Goal: Complete application form

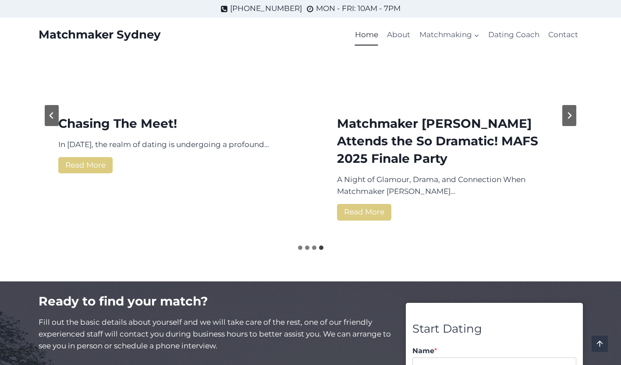
scroll to position [1219, 0]
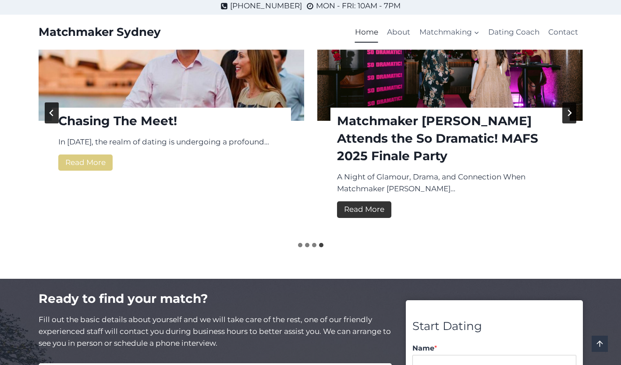
click at [371, 213] on link "Read More Matchmaker Sydney Attends the So Dramatic! MAFS 2025 Finale Party" at bounding box center [364, 209] width 54 height 16
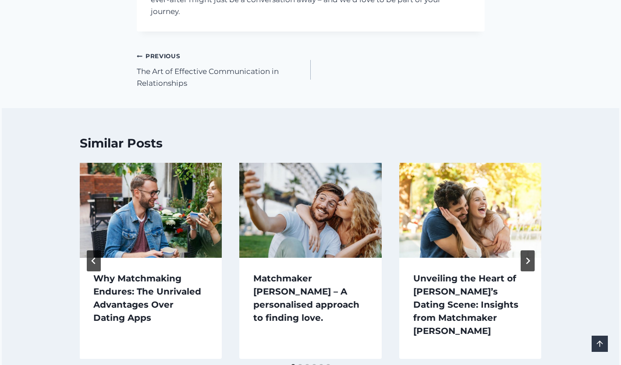
scroll to position [2059, 0]
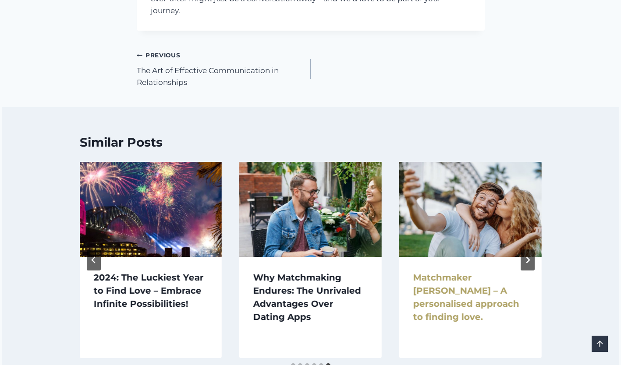
click at [470, 272] on link "Matchmaker [PERSON_NAME] – A personalised approach to finding love." at bounding box center [466, 297] width 106 height 50
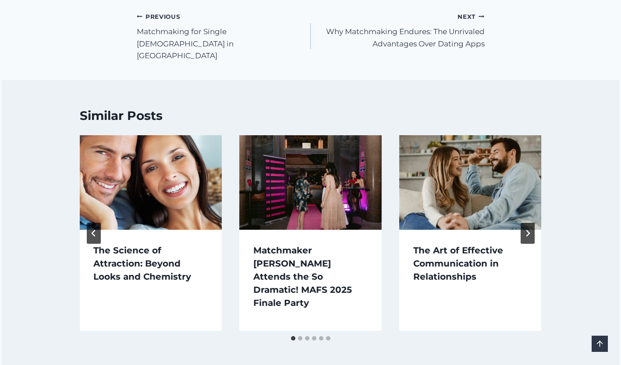
scroll to position [973, 0]
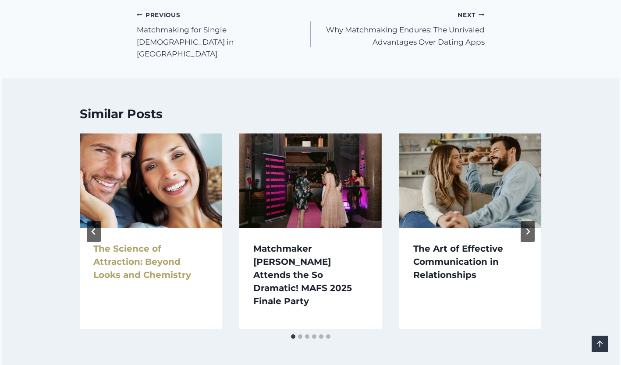
click at [136, 244] on link "The Science of Attraction: Beyond Looks and Chemistry" at bounding box center [142, 262] width 98 height 37
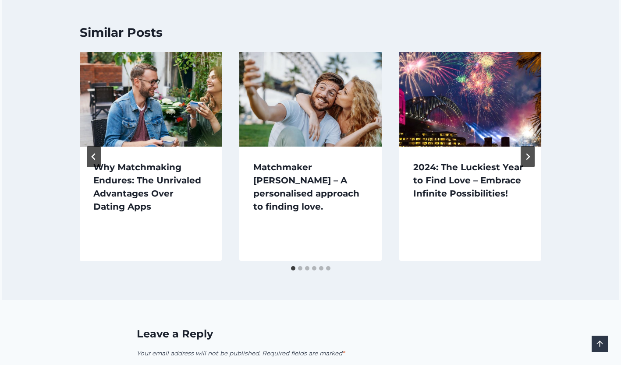
scroll to position [1436, 0]
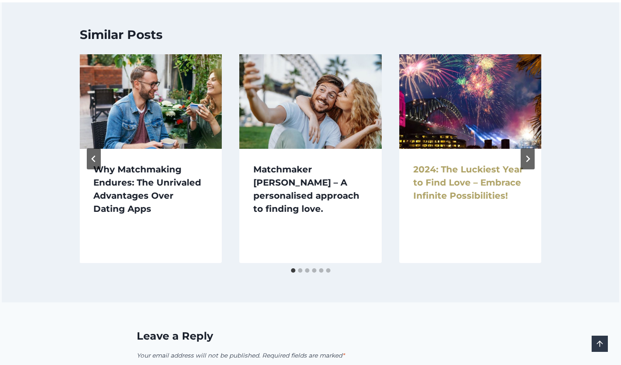
click at [488, 180] on link "2024: The Luckiest Year to Find Love – Embrace Infinite Possibilities!" at bounding box center [468, 182] width 110 height 37
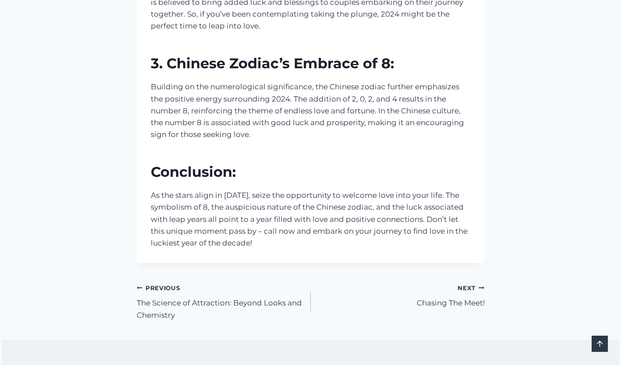
scroll to position [858, 0]
click at [464, 286] on small "Next Continue" at bounding box center [470, 288] width 27 height 10
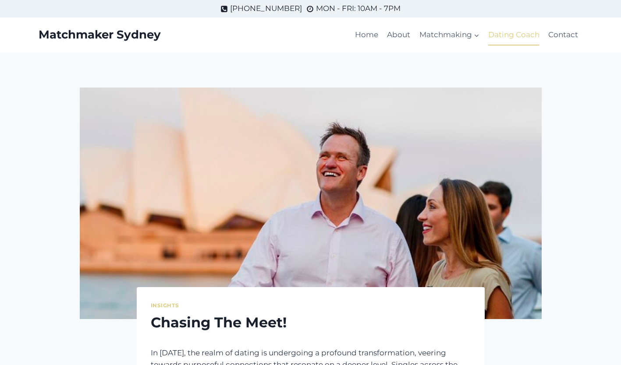
click at [516, 33] on link "Dating Coach" at bounding box center [514, 35] width 60 height 21
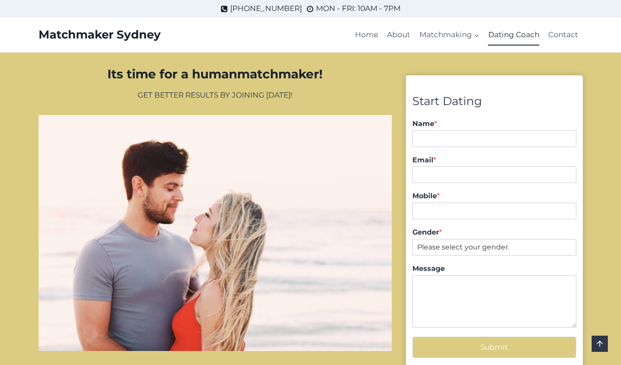
scroll to position [788, 0]
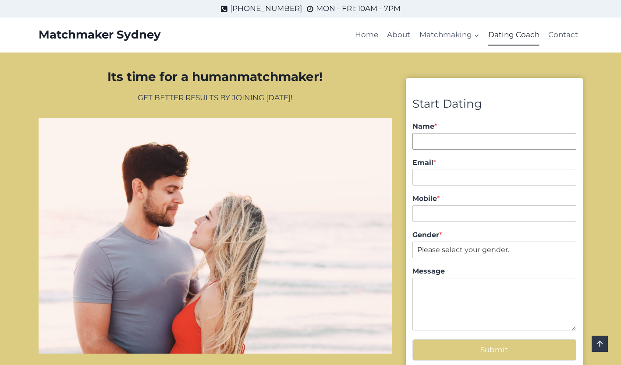
click at [513, 133] on input "Name *" at bounding box center [493, 141] width 163 height 17
type input "Tracey"
type input "tracey.baldwin@hotmail.com"
click at [472, 205] on input "Mobile *" at bounding box center [493, 213] width 163 height 17
type input "0481012872"
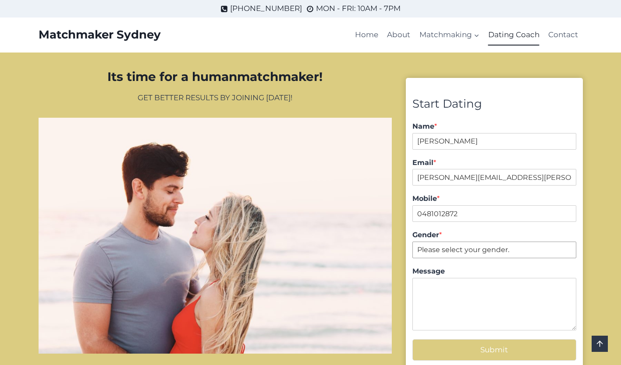
click at [450, 242] on select "Please select your gender. Male Female" at bounding box center [493, 250] width 163 height 17
select select "[DEMOGRAPHIC_DATA]"
click at [412, 242] on select "Please select your gender. Male Female" at bounding box center [493, 250] width 163 height 17
click at [448, 278] on textarea "Message" at bounding box center [493, 304] width 163 height 53
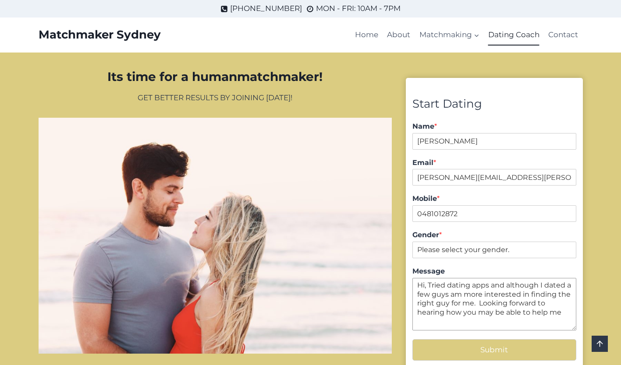
type textarea "Hi, Tried dating apps and although I dated a few guys am more interested in fin…"
click at [500, 339] on button "Submit" at bounding box center [493, 349] width 163 height 21
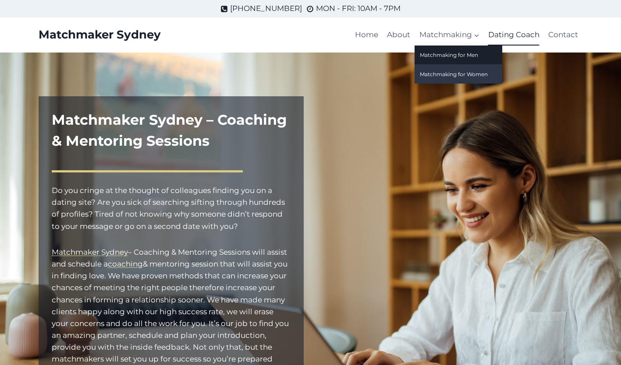
click at [458, 72] on link "Matchmaking for Women" at bounding box center [458, 74] width 88 height 19
